Goal: Task Accomplishment & Management: Manage account settings

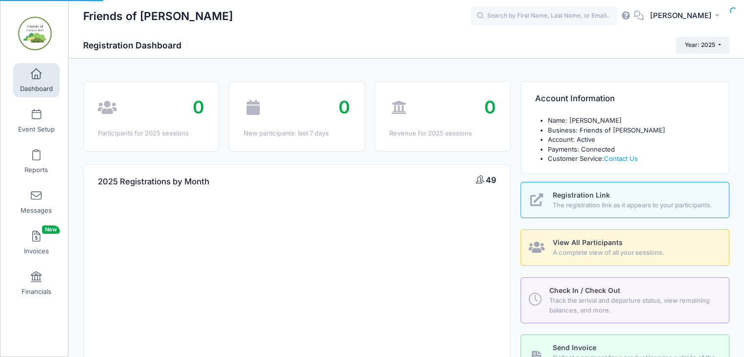
select select
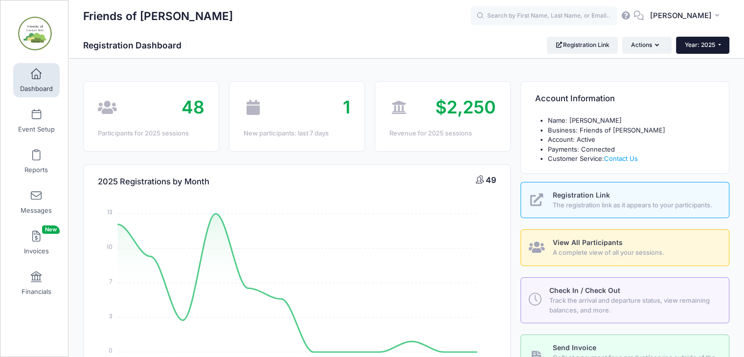
click at [720, 44] on button "Year: 2025" at bounding box center [702, 45] width 53 height 17
click at [712, 61] on link "Year: 2026" at bounding box center [708, 64] width 64 height 13
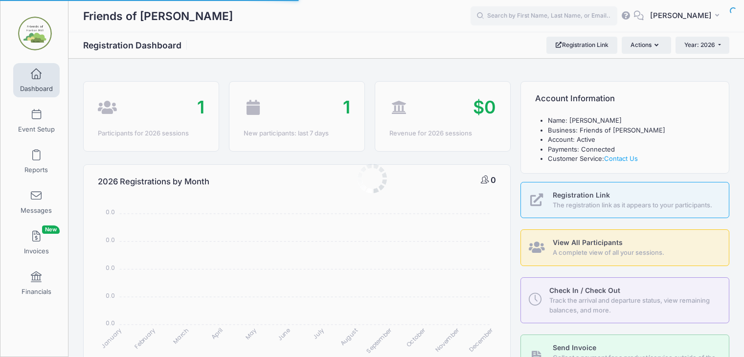
select select
click at [625, 205] on span "The registration link as it appears to your participants." at bounding box center [635, 205] width 165 height 10
